Goal: Task Accomplishment & Management: Manage account settings

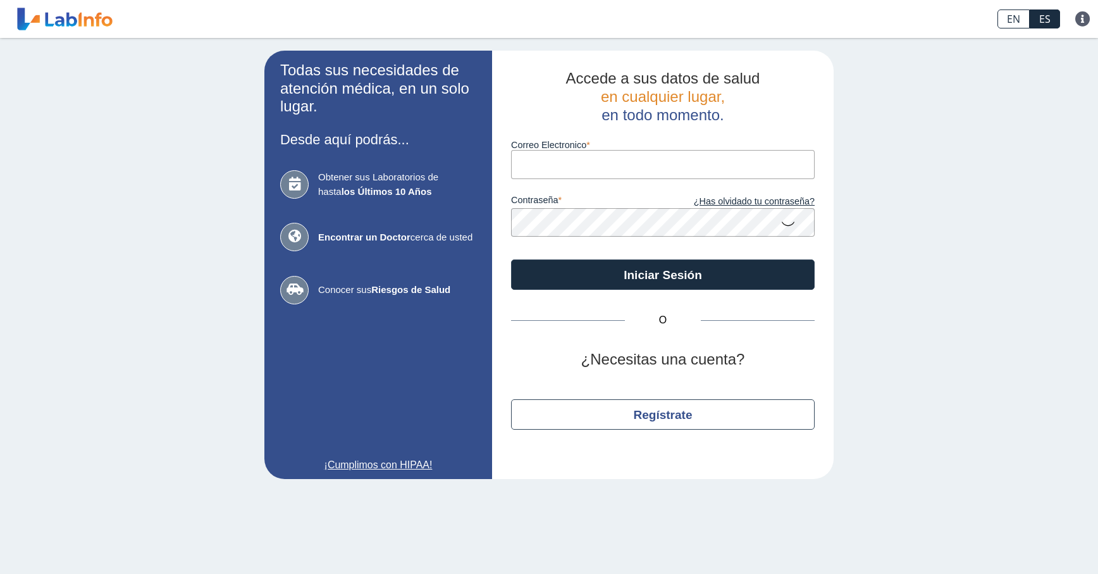
click at [593, 167] on input "Correo Electronico" at bounding box center [663, 164] width 304 height 28
click at [598, 173] on input "Correo Electronico" at bounding box center [663, 164] width 304 height 28
type input "[EMAIL_ADDRESS][DOMAIN_NAME]"
click at [765, 198] on link "¿Has olvidado tu contraseña?" at bounding box center [739, 202] width 152 height 14
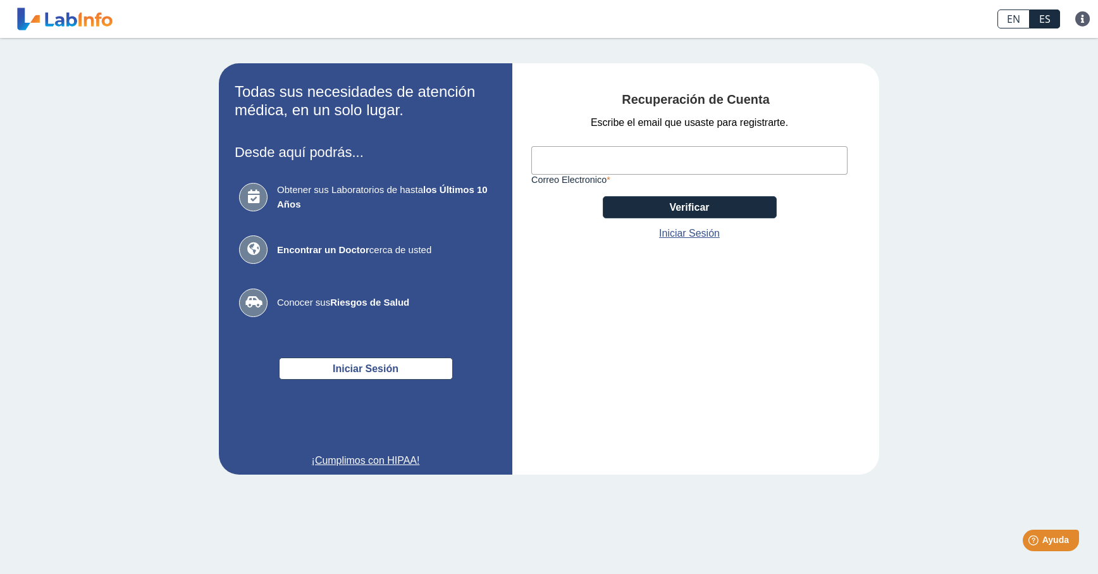
click at [562, 162] on input "Correo Electronico" at bounding box center [689, 160] width 316 height 28
click at [701, 236] on link "Iniciar Sesión" at bounding box center [689, 233] width 61 height 15
